Goal: Information Seeking & Learning: Check status

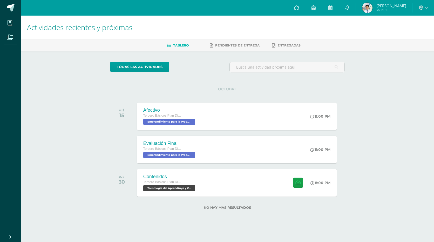
click at [363, 8] on img at bounding box center [367, 8] width 10 height 10
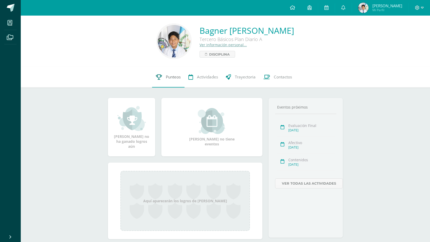
click at [178, 78] on span "Punteos" at bounding box center [173, 76] width 15 height 5
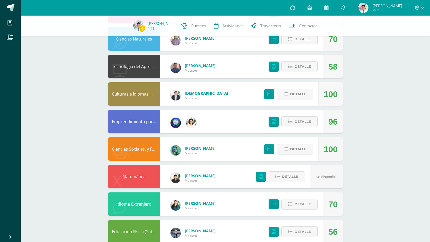
scroll to position [121, 0]
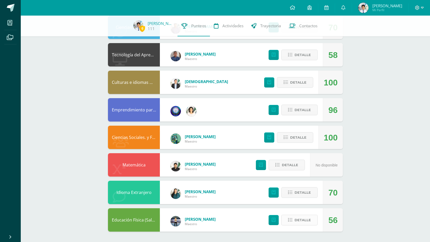
click at [317, 222] on button "Detalle" at bounding box center [300, 220] width 36 height 11
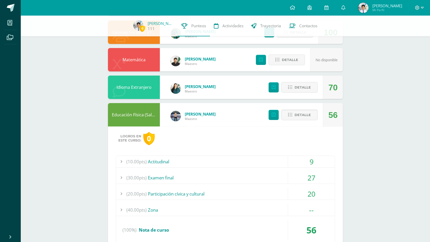
scroll to position [254, 0]
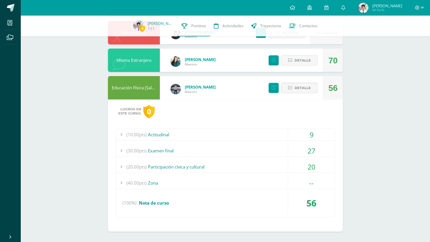
click at [302, 188] on div "--" at bounding box center [311, 183] width 47 height 12
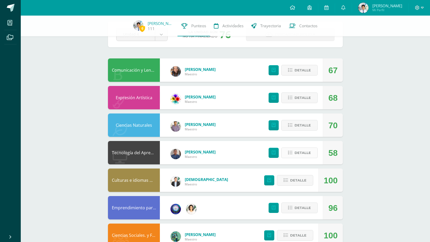
scroll to position [0, 0]
